Goal: Entertainment & Leisure: Browse casually

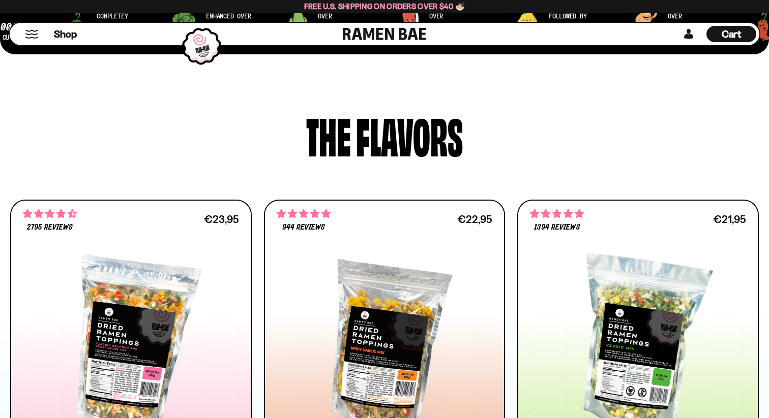
scroll to position [250, 0]
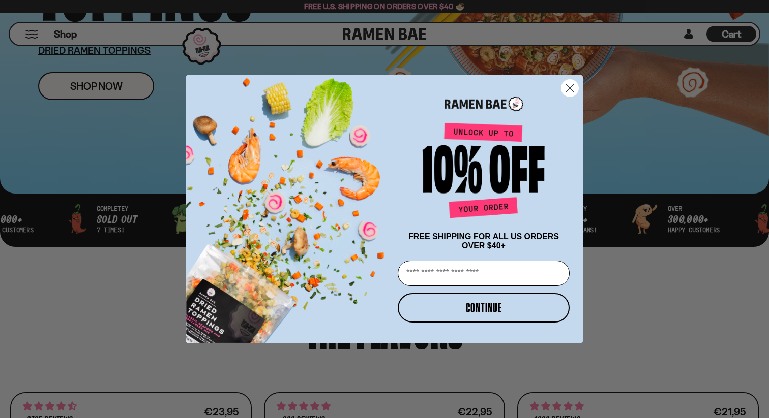
click at [571, 88] on circle "Close dialog" at bounding box center [569, 88] width 17 height 17
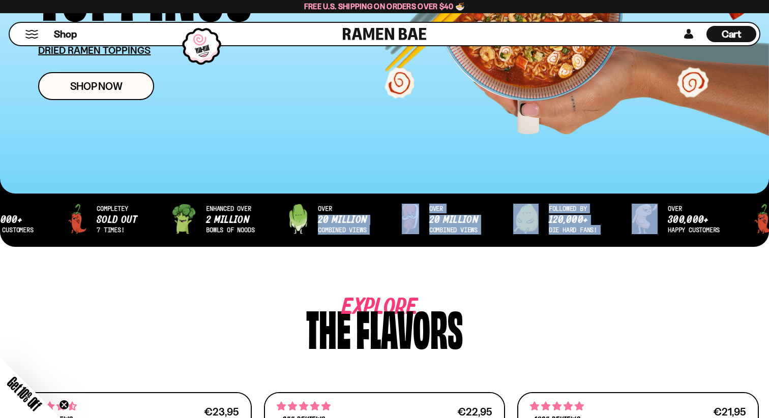
drag, startPoint x: 357, startPoint y: 184, endPoint x: 689, endPoint y: 208, distance: 332.9
click at [689, 208] on div "over 20 million combined views followed by 120,000+ die hard fans! over 300,000…" at bounding box center [384, 226] width 769 height 71
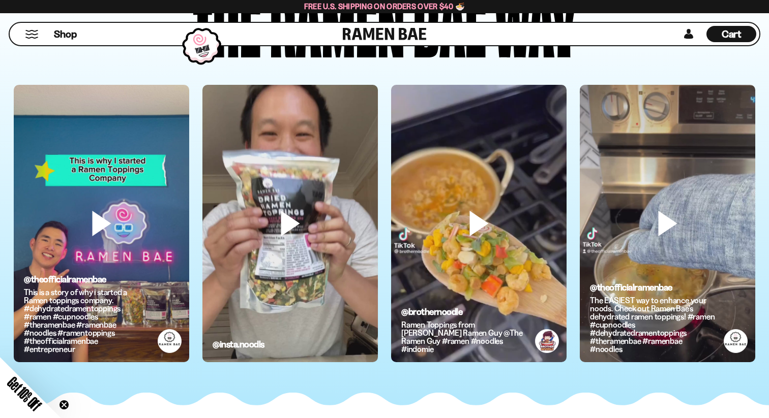
scroll to position [2817, 0]
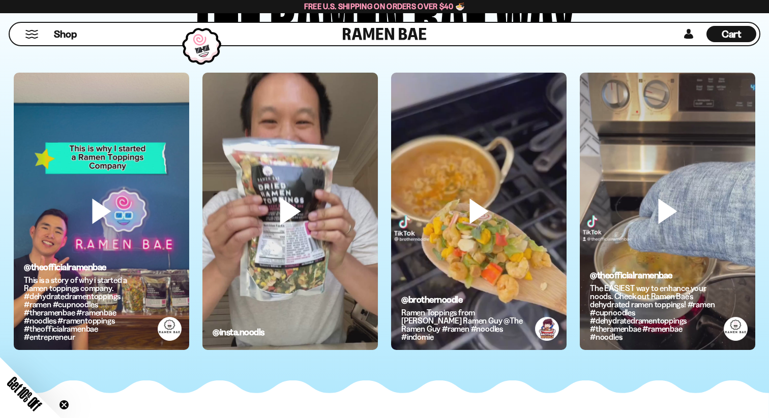
click at [300, 194] on video at bounding box center [289, 229] width 175 height 312
click at [291, 196] on video at bounding box center [289, 229] width 175 height 312
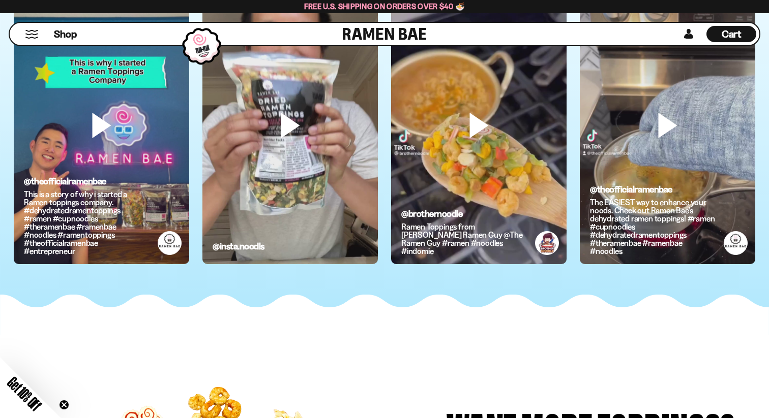
scroll to position [2855, 0]
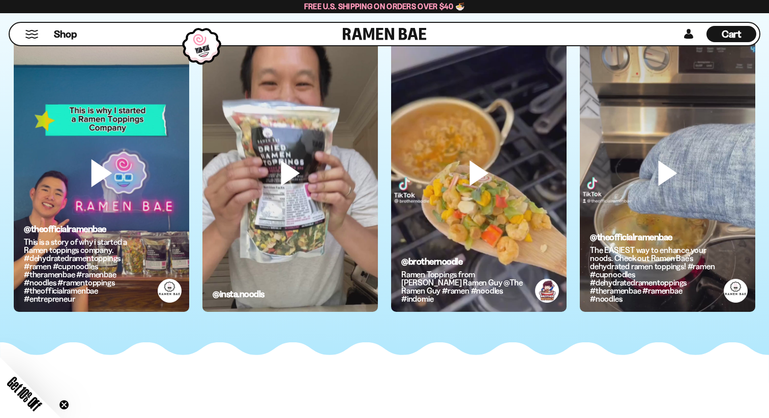
click at [116, 153] on video at bounding box center [101, 191] width 175 height 312
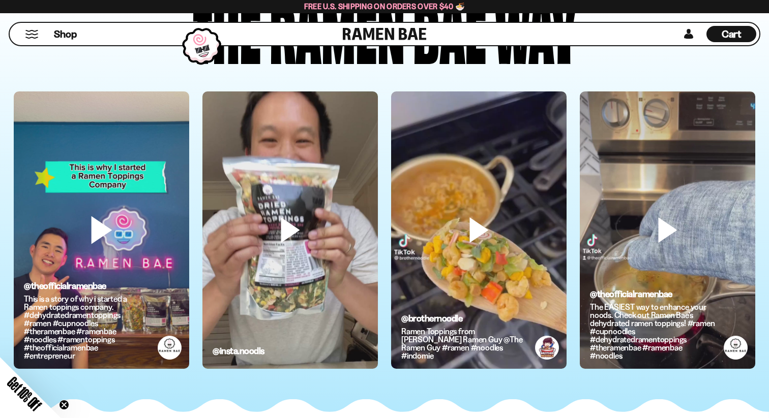
scroll to position [2779, 0]
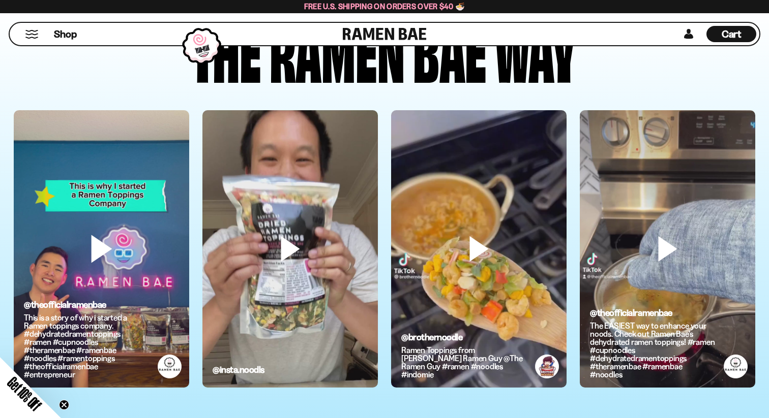
click at [113, 154] on video at bounding box center [101, 266] width 175 height 312
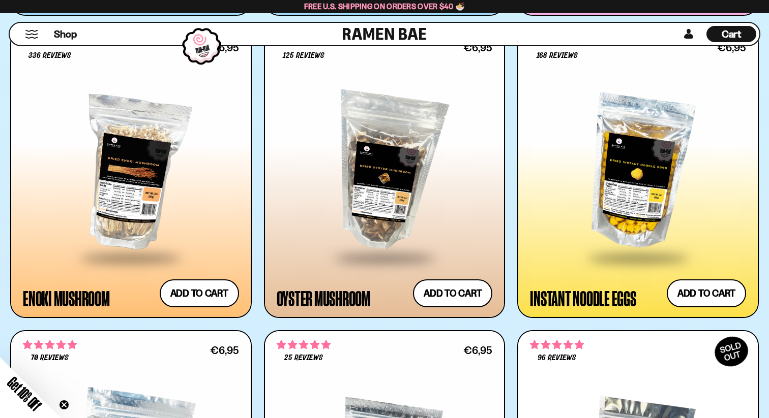
scroll to position [1489, 0]
